Goal: Task Accomplishment & Management: Manage account settings

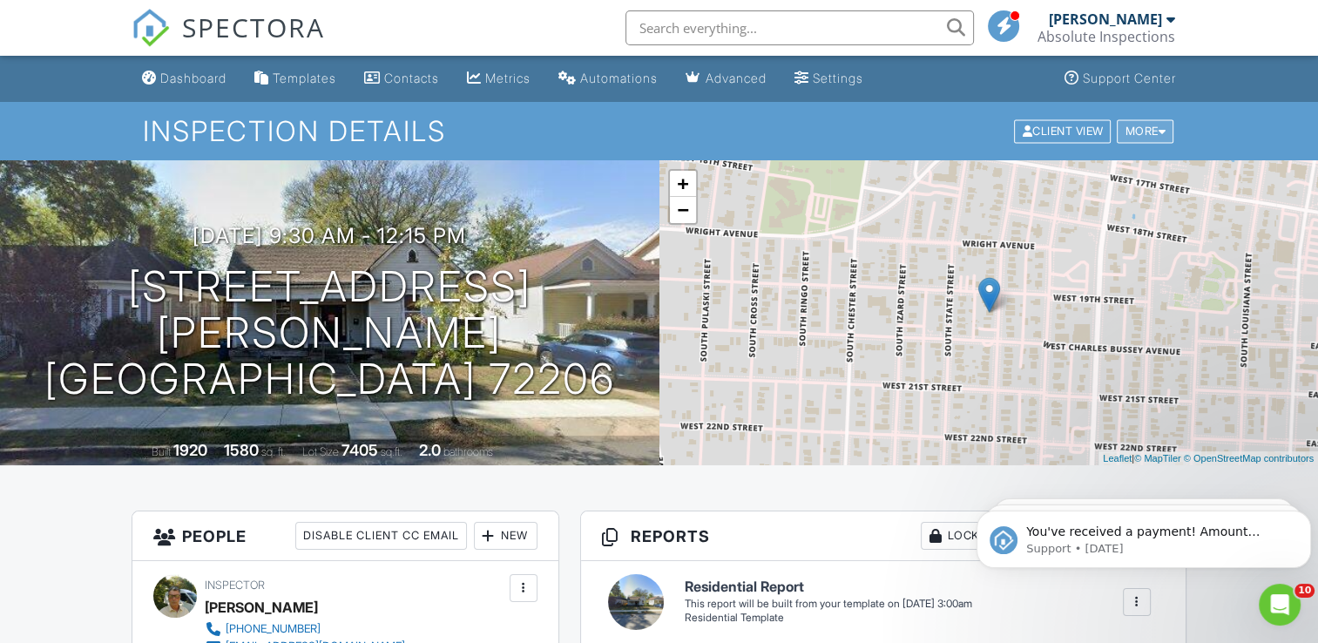
click at [1132, 126] on div "More" at bounding box center [1145, 131] width 57 height 24
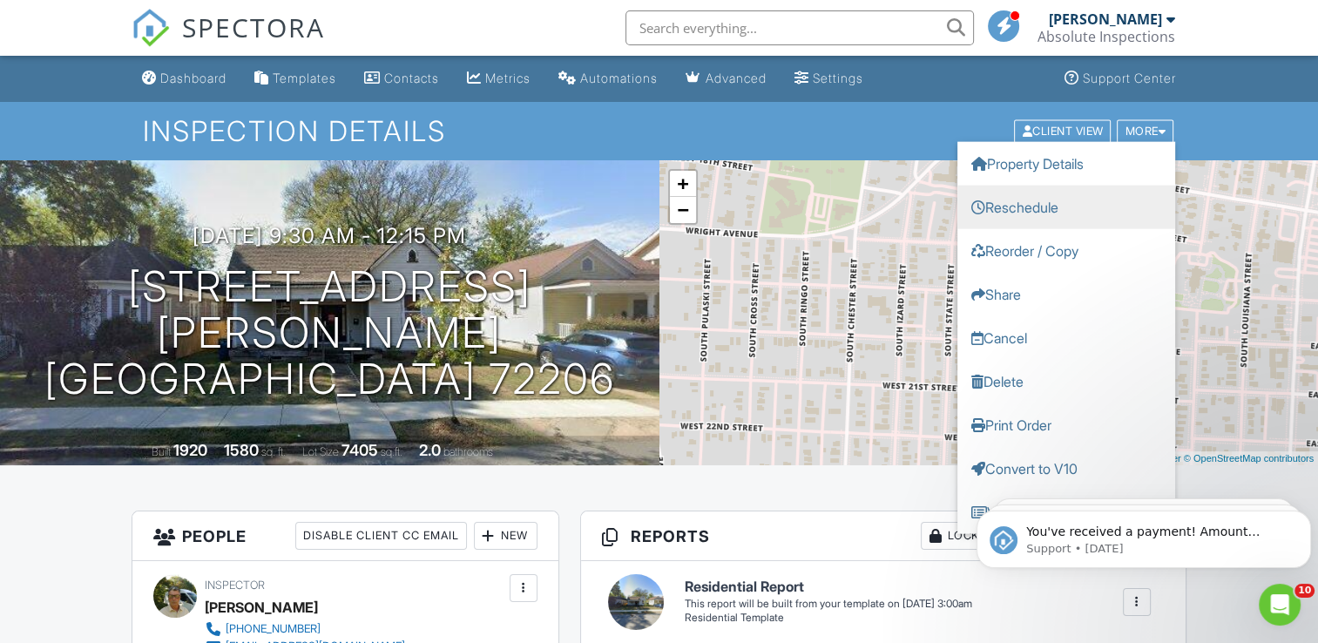
click at [1018, 207] on link "Reschedule" at bounding box center [1066, 207] width 218 height 44
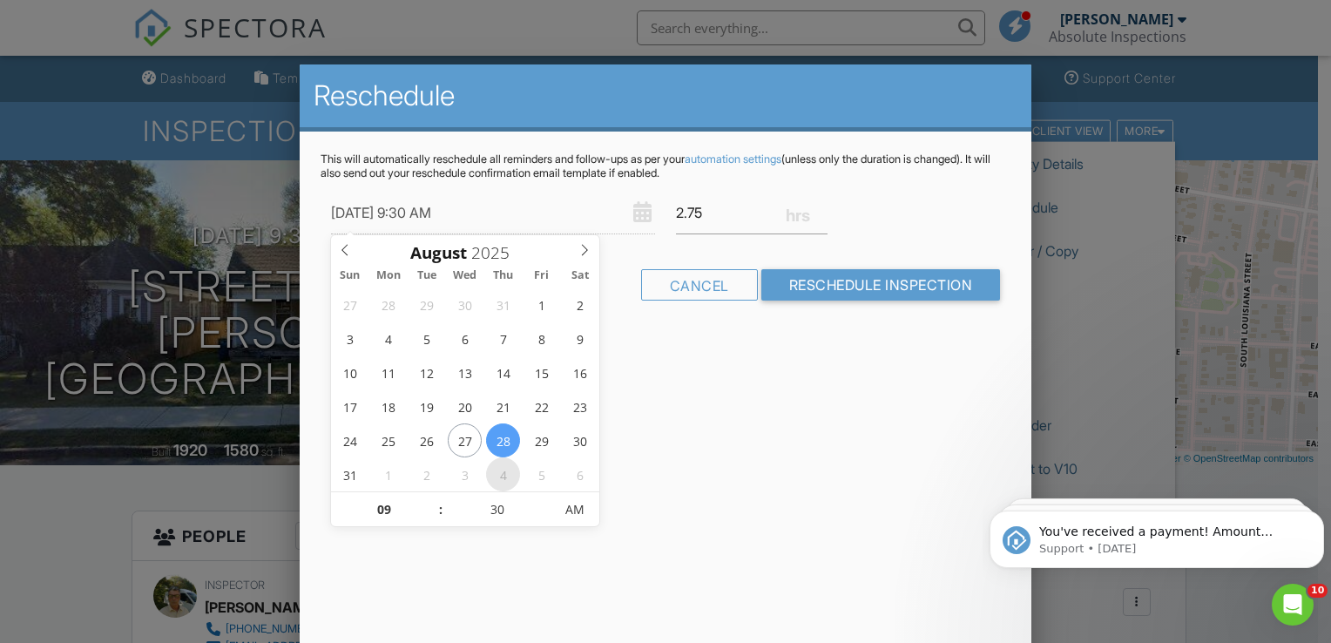
type input "[DATE] 9:30 AM"
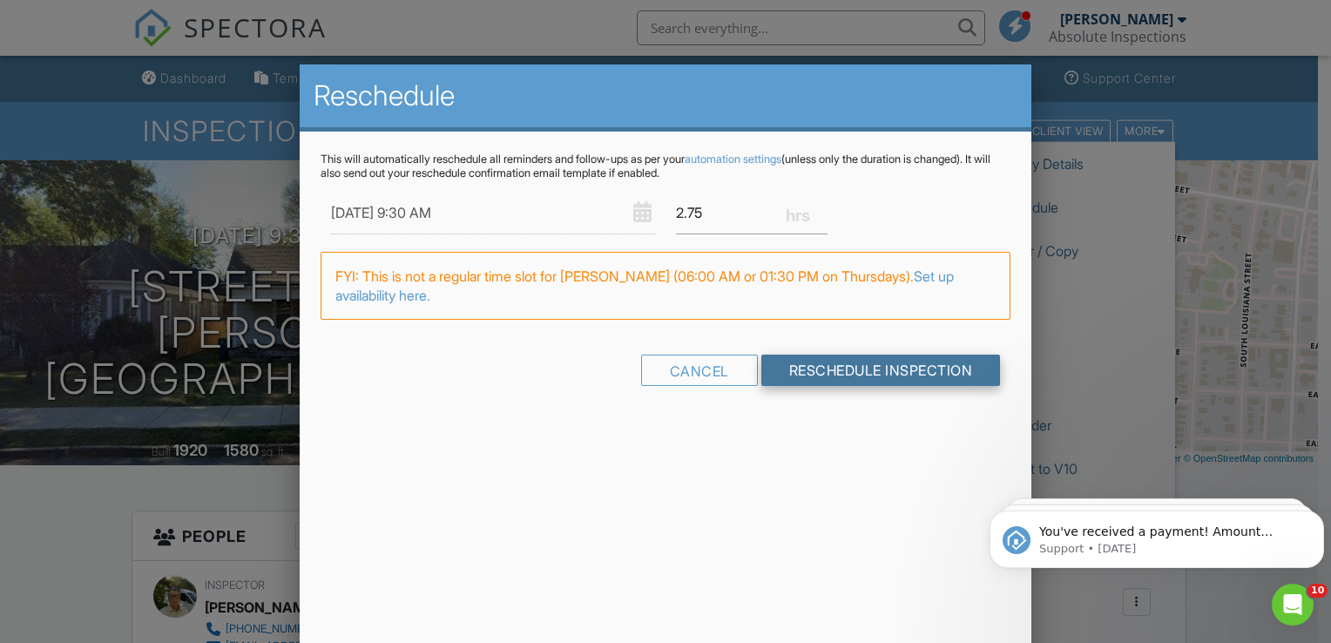
click at [860, 369] on input "Reschedule Inspection" at bounding box center [881, 369] width 240 height 31
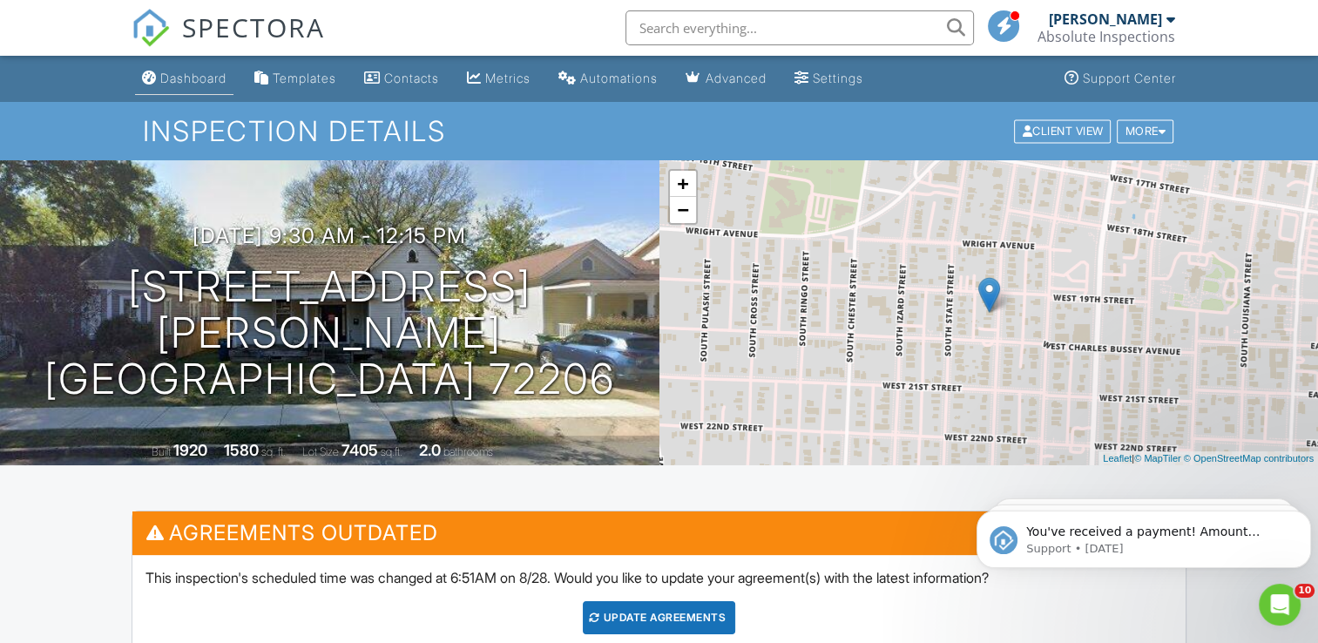
click at [186, 78] on div "Dashboard" at bounding box center [193, 78] width 66 height 15
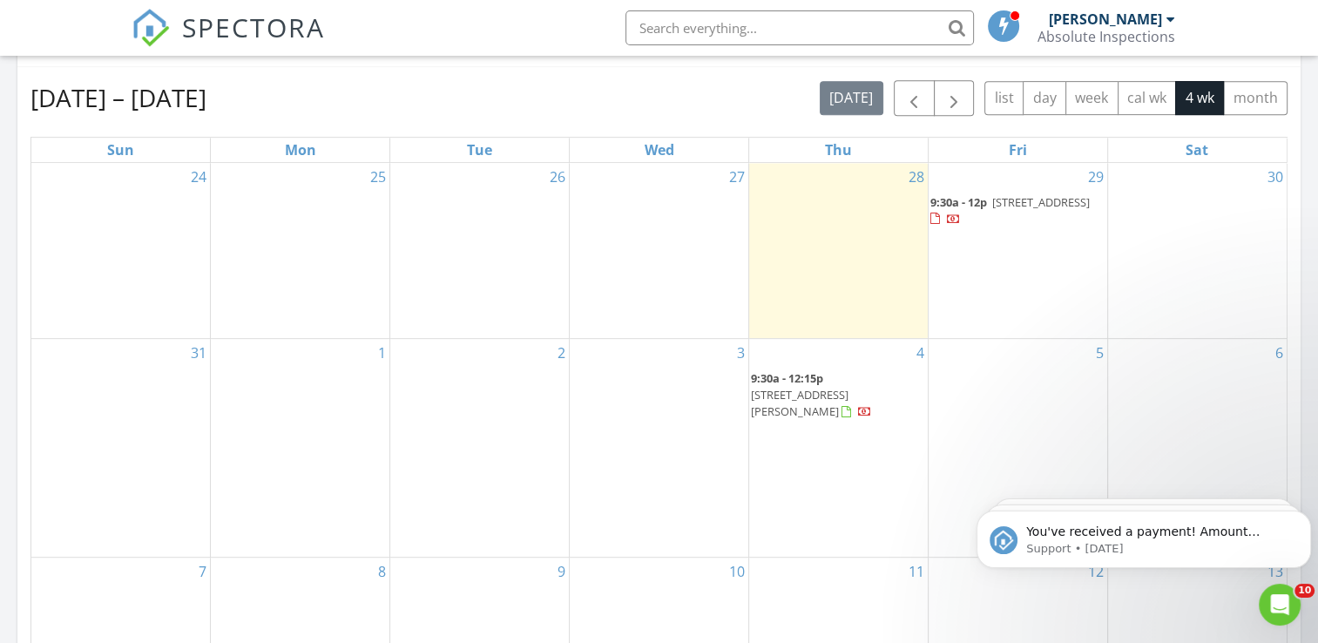
scroll to position [761, 0]
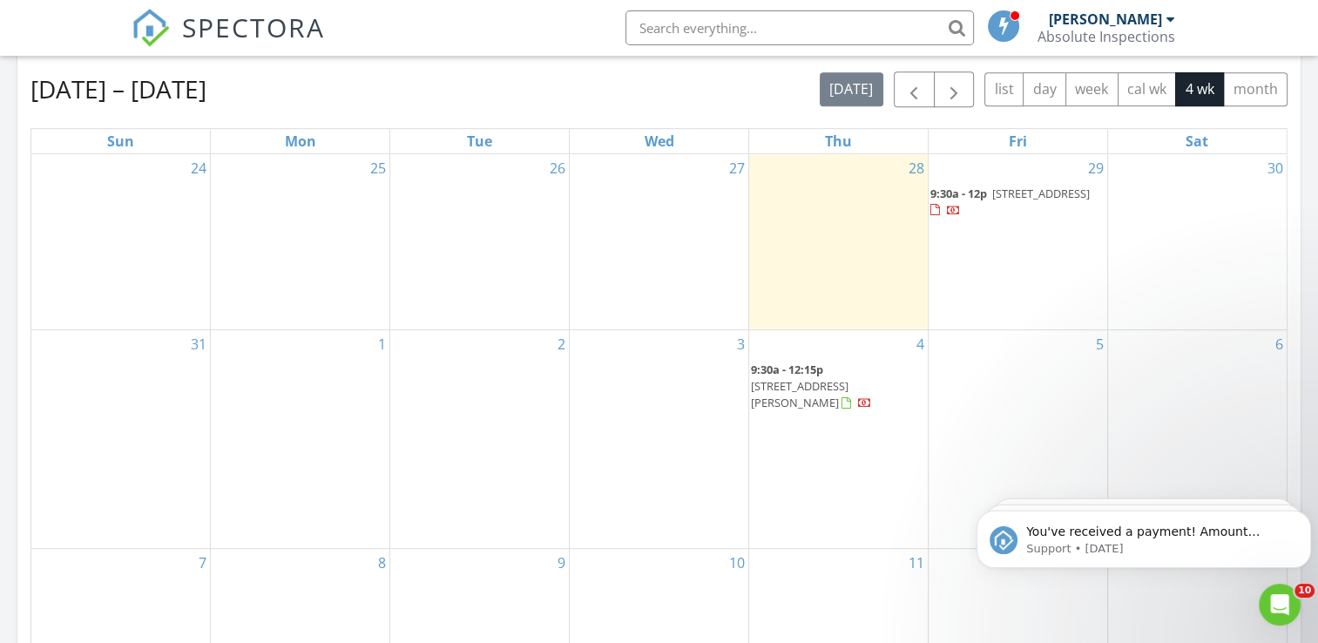
click at [819, 344] on div "4" at bounding box center [838, 344] width 179 height 28
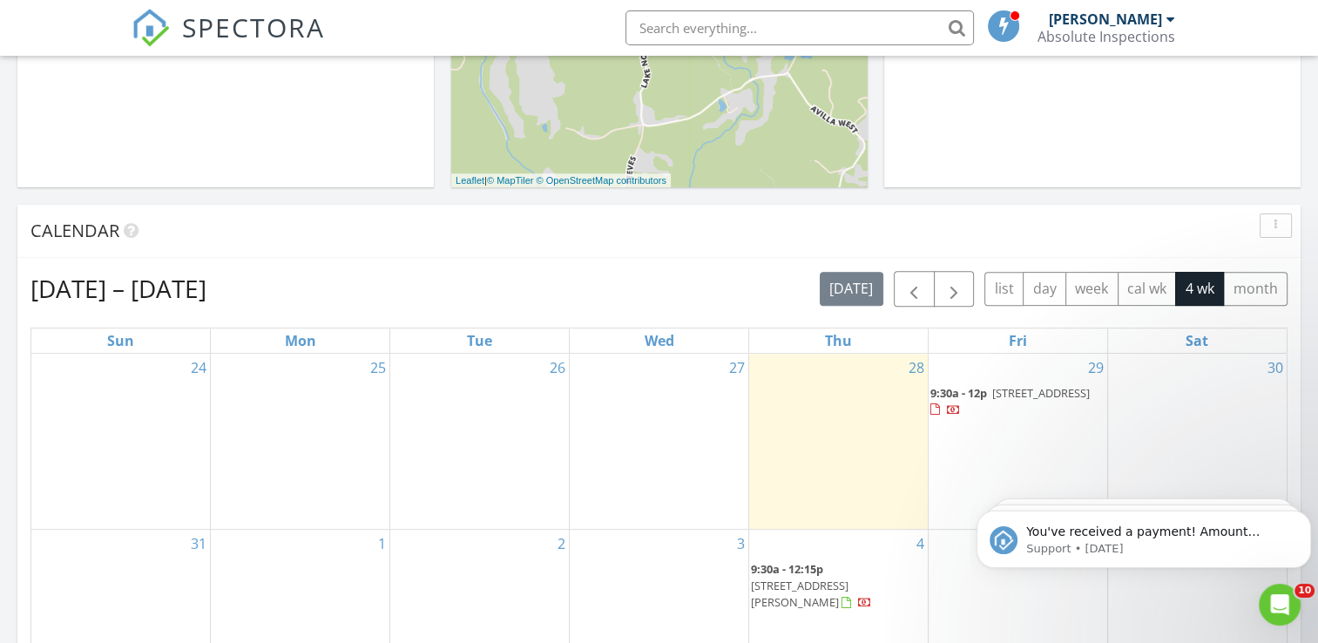
scroll to position [569, 0]
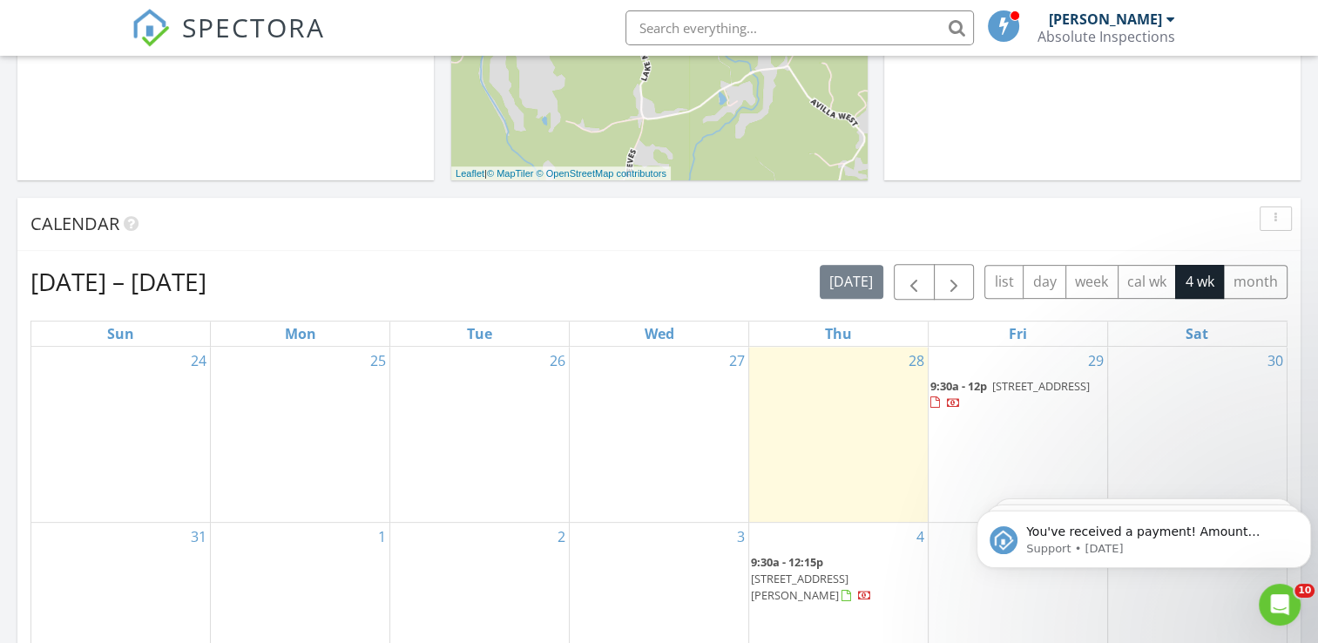
click at [1007, 380] on span "5 Copper Cir, Little Rock 72223" at bounding box center [1041, 386] width 98 height 16
